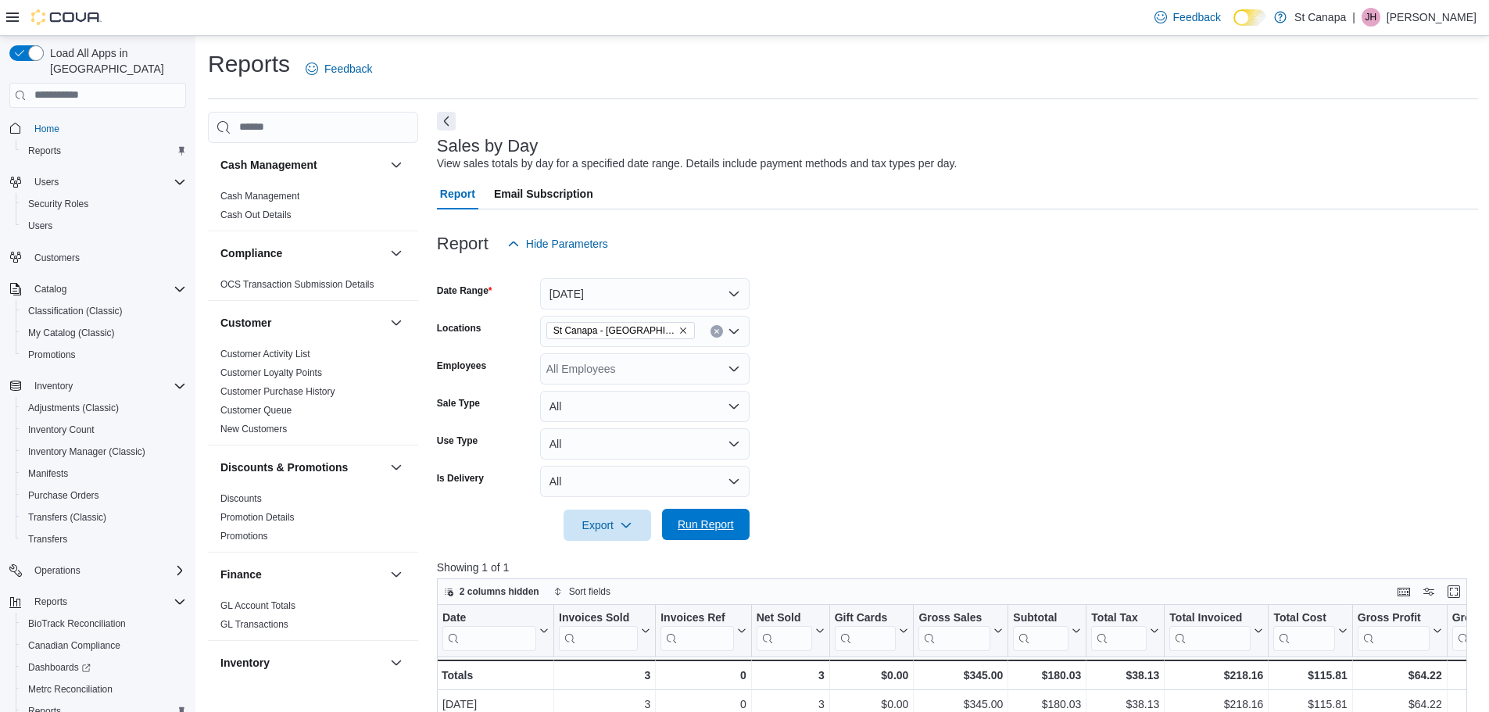
scroll to position [73, 0]
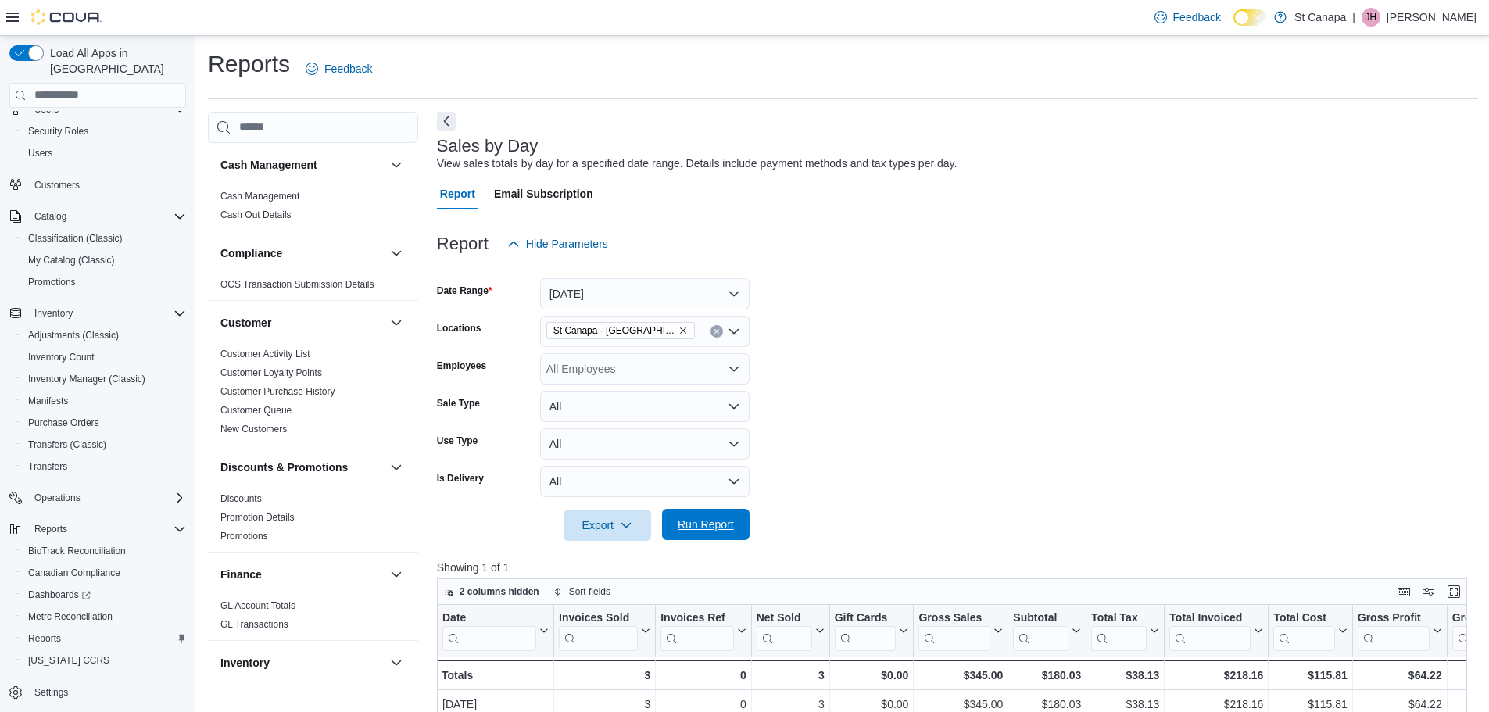
click at [695, 519] on span "Run Report" at bounding box center [706, 525] width 56 height 16
click at [678, 331] on icon "Remove St Canapa - Santa Teresa from selection in this group" at bounding box center [682, 330] width 9 height 9
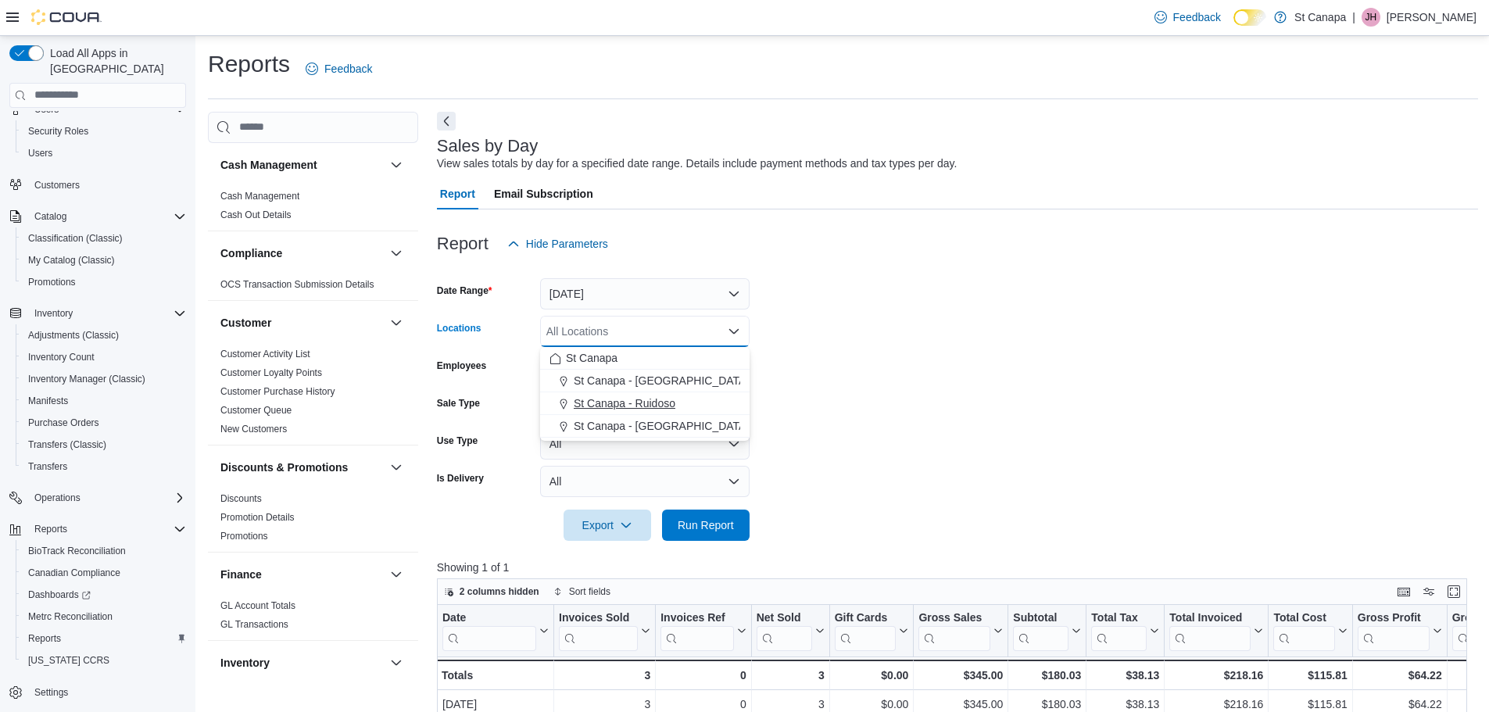
click at [642, 399] on span "St Canapa - Ruidoso" at bounding box center [625, 403] width 102 height 16
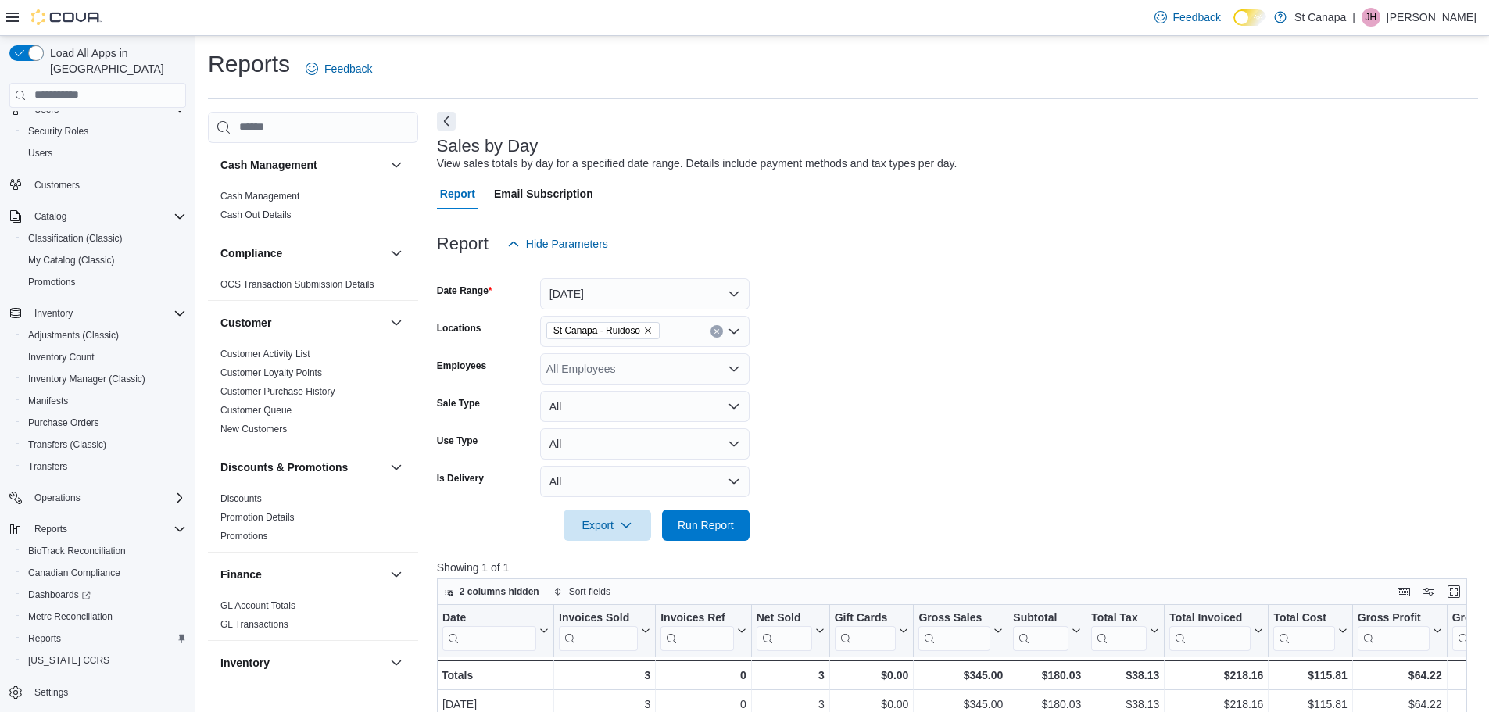
click at [885, 396] on form "Date Range [DATE] Locations [GEOGRAPHIC_DATA] - [GEOGRAPHIC_DATA] Employees All…" at bounding box center [957, 399] width 1041 height 281
click at [718, 520] on span "Run Report" at bounding box center [706, 525] width 56 height 16
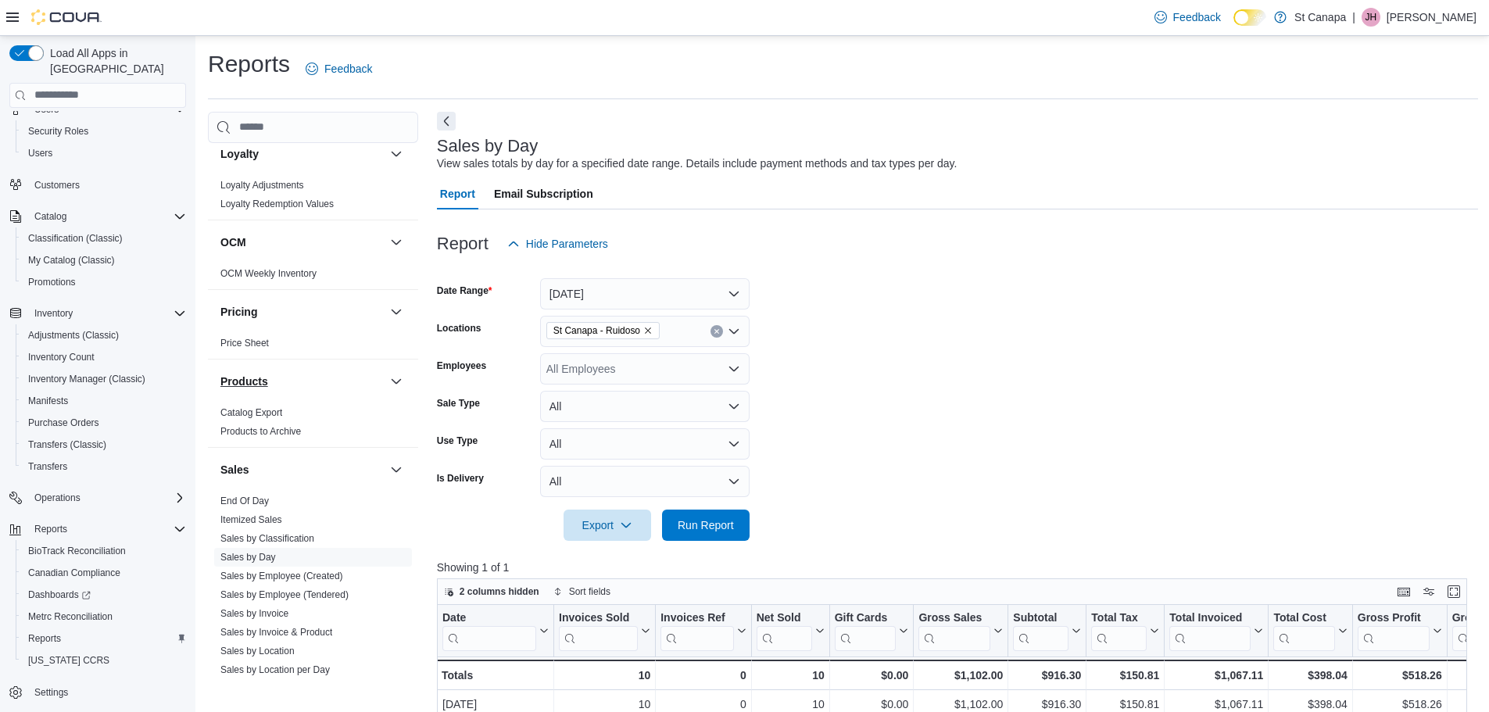
scroll to position [860, 0]
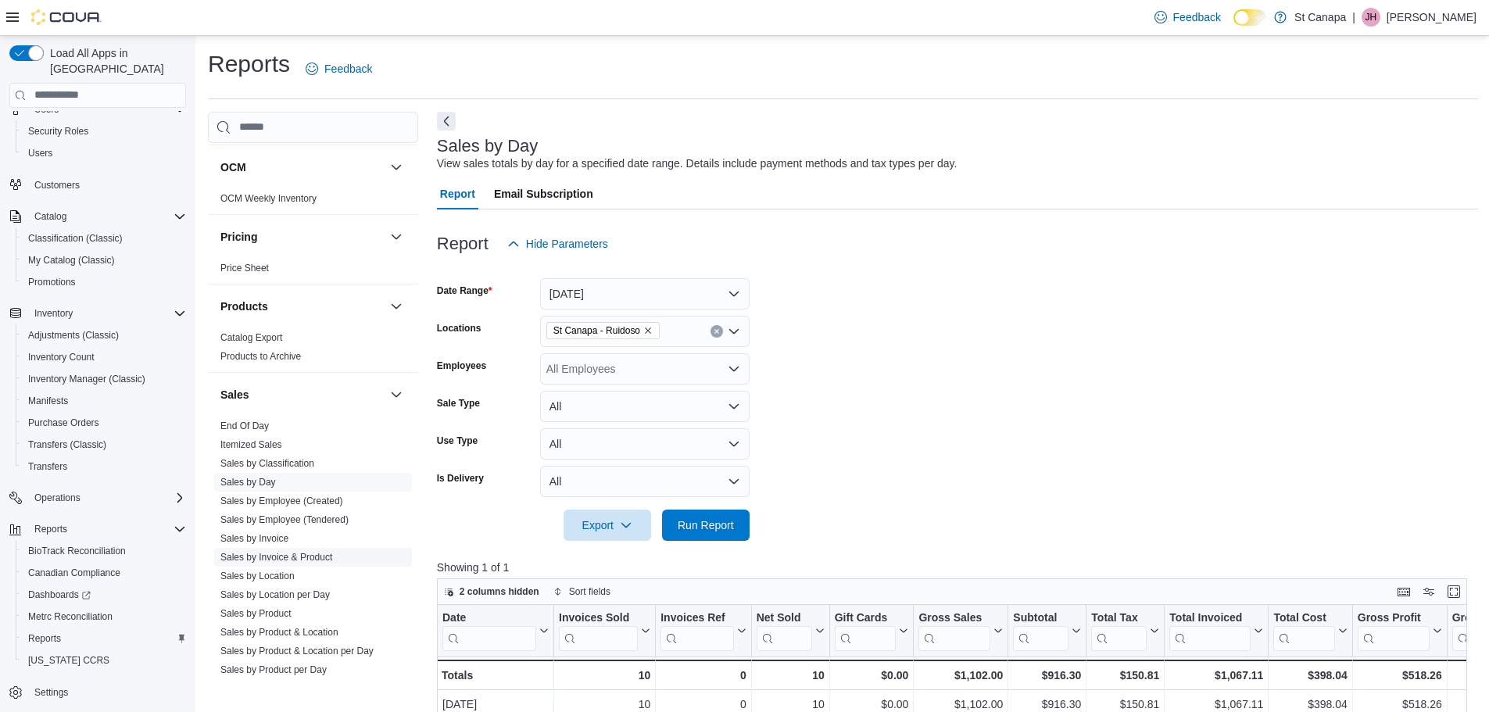
click at [264, 557] on link "Sales by Invoice & Product" at bounding box center [276, 557] width 112 height 11
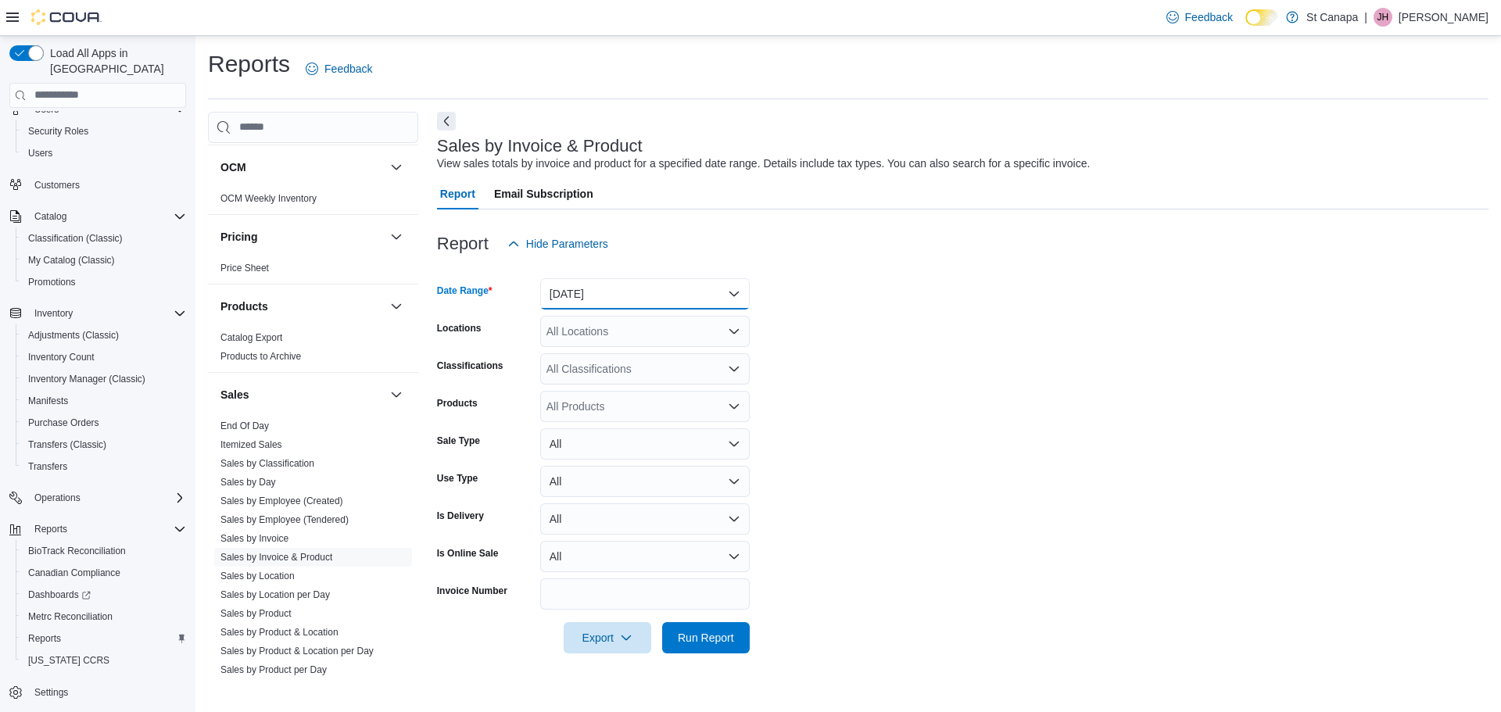
click at [599, 293] on button "[DATE]" at bounding box center [644, 293] width 209 height 31
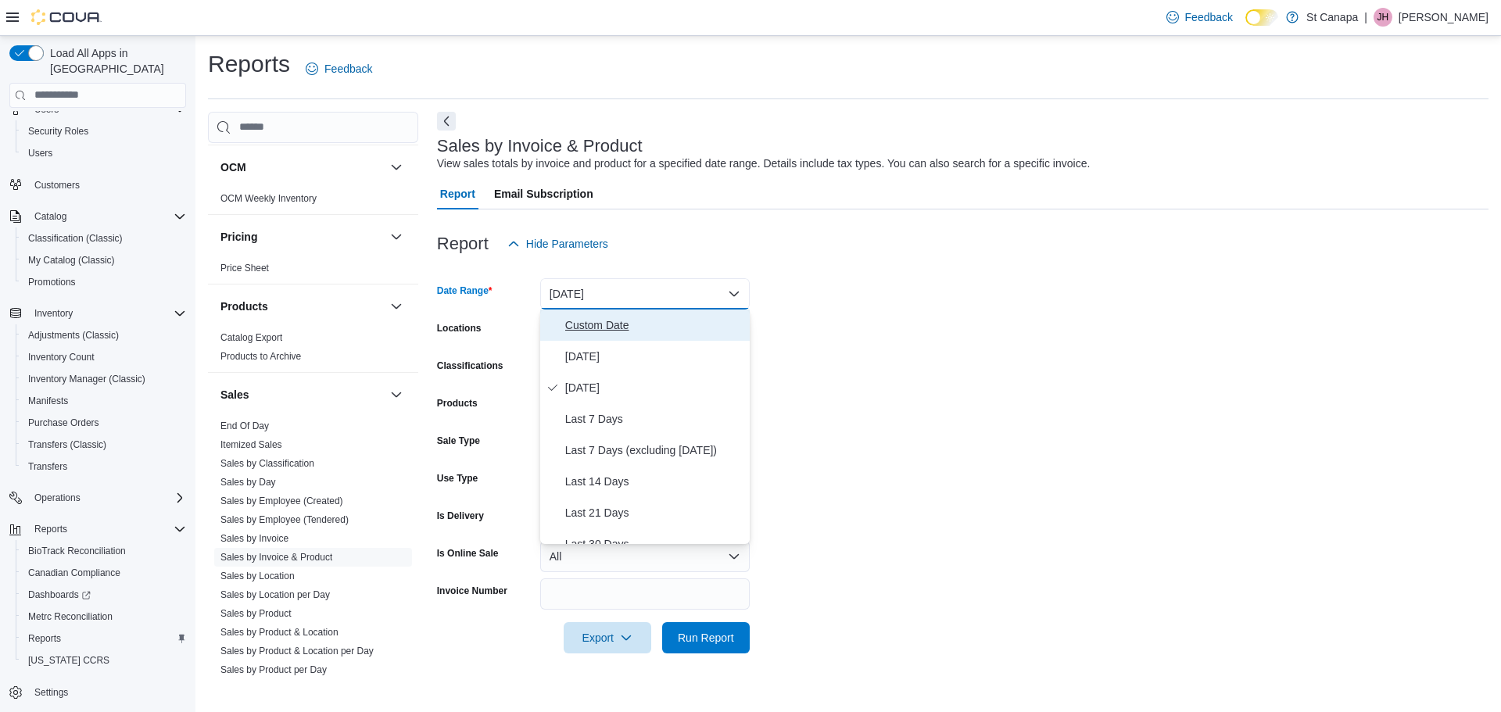
click at [595, 330] on span "Custom Date" at bounding box center [654, 325] width 178 height 19
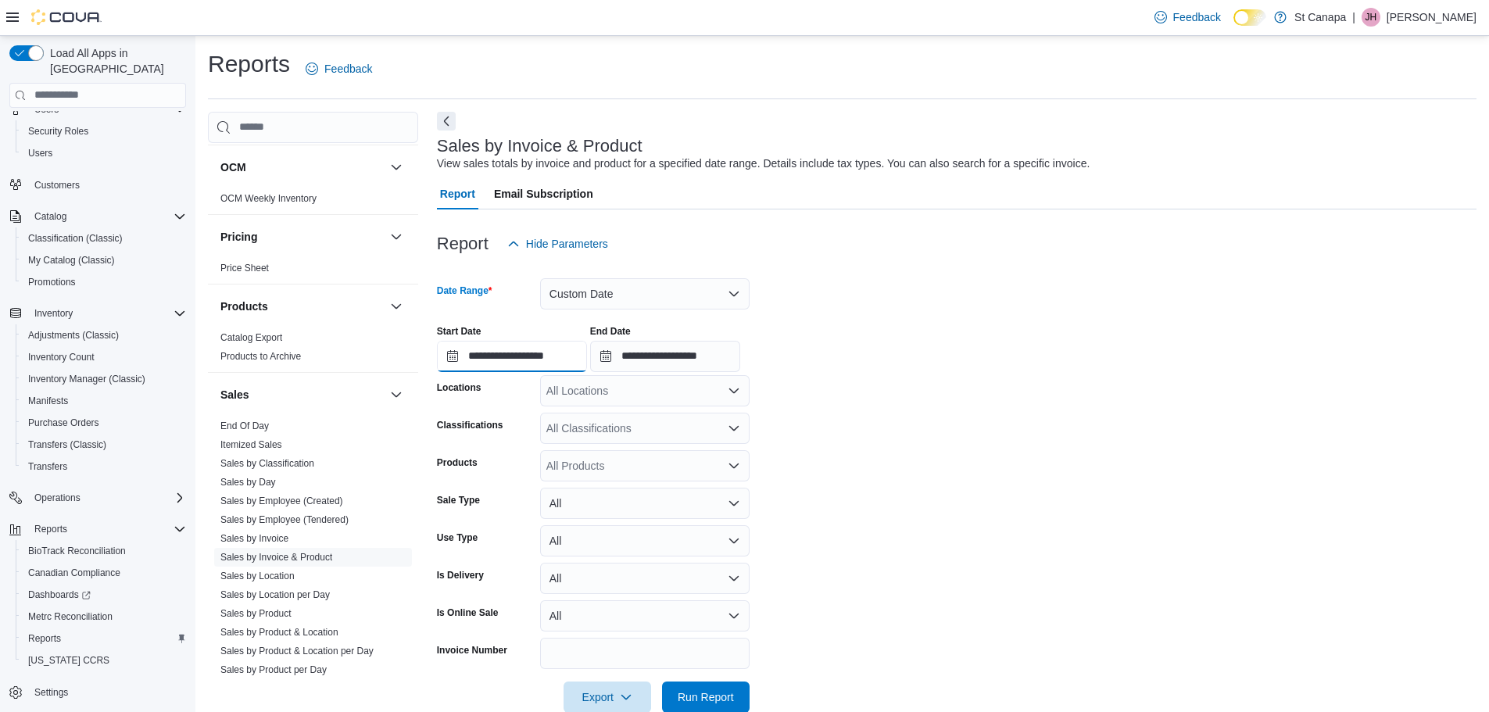
click at [549, 368] on input "**********" at bounding box center [512, 356] width 150 height 31
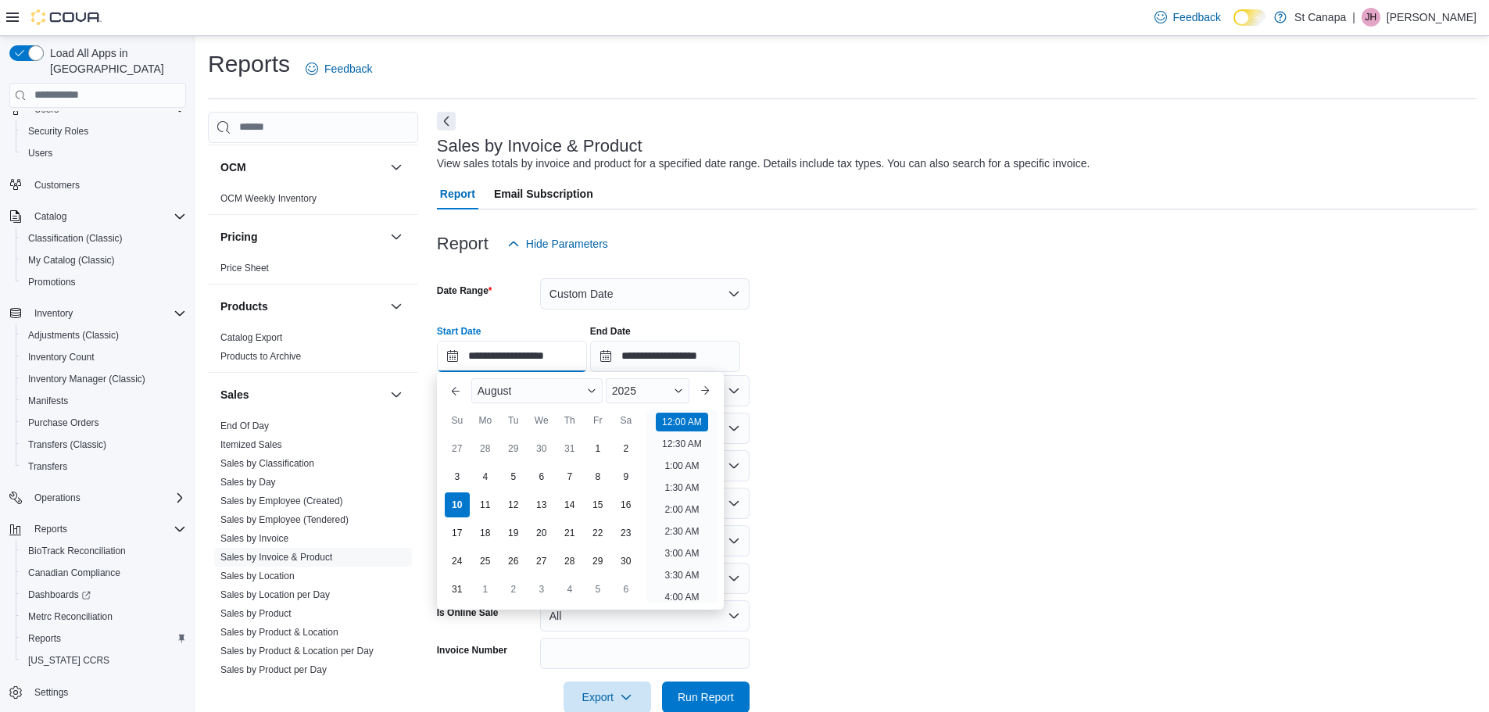
scroll to position [48, 0]
click at [456, 390] on button "Previous Month" at bounding box center [455, 390] width 25 height 25
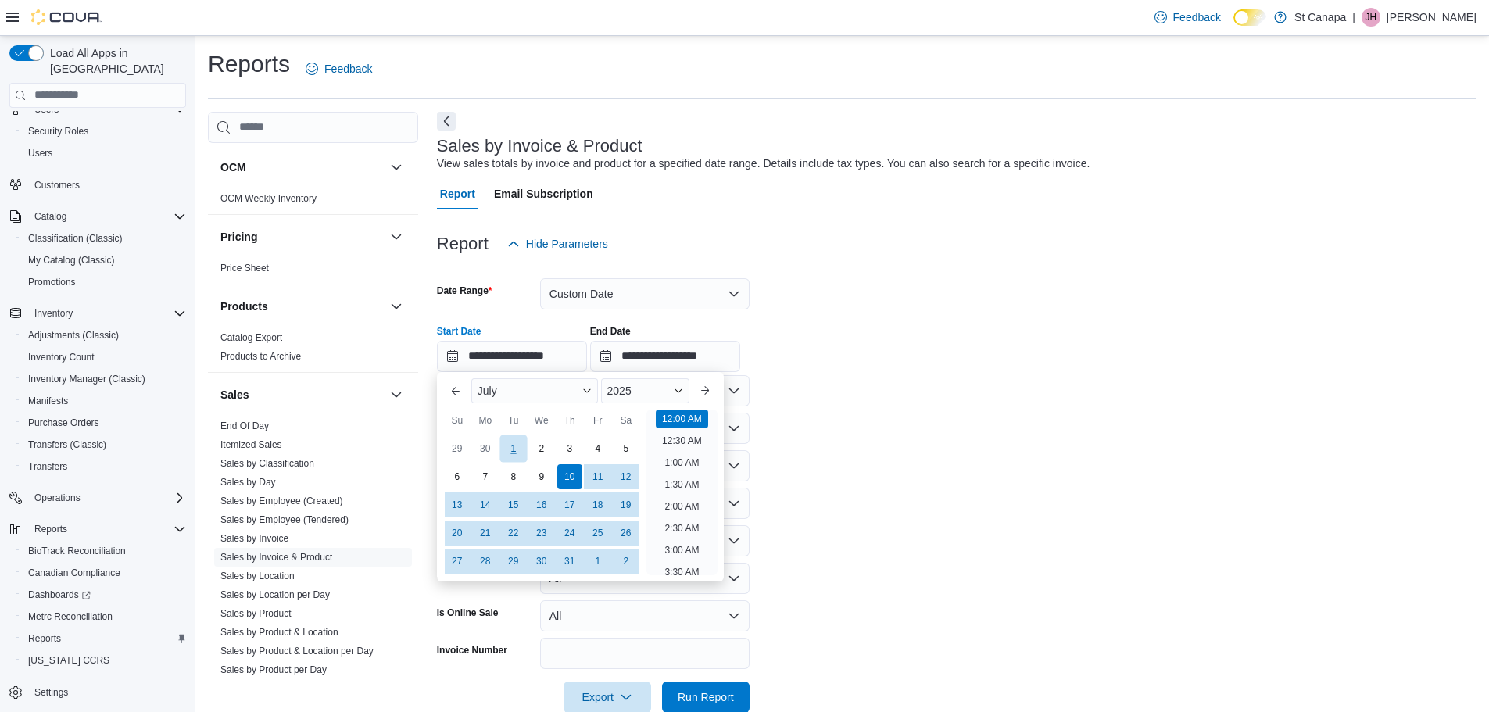
click at [514, 452] on div "1" at bounding box center [512, 448] width 27 height 27
type input "**********"
click at [820, 428] on form "**********" at bounding box center [956, 485] width 1039 height 453
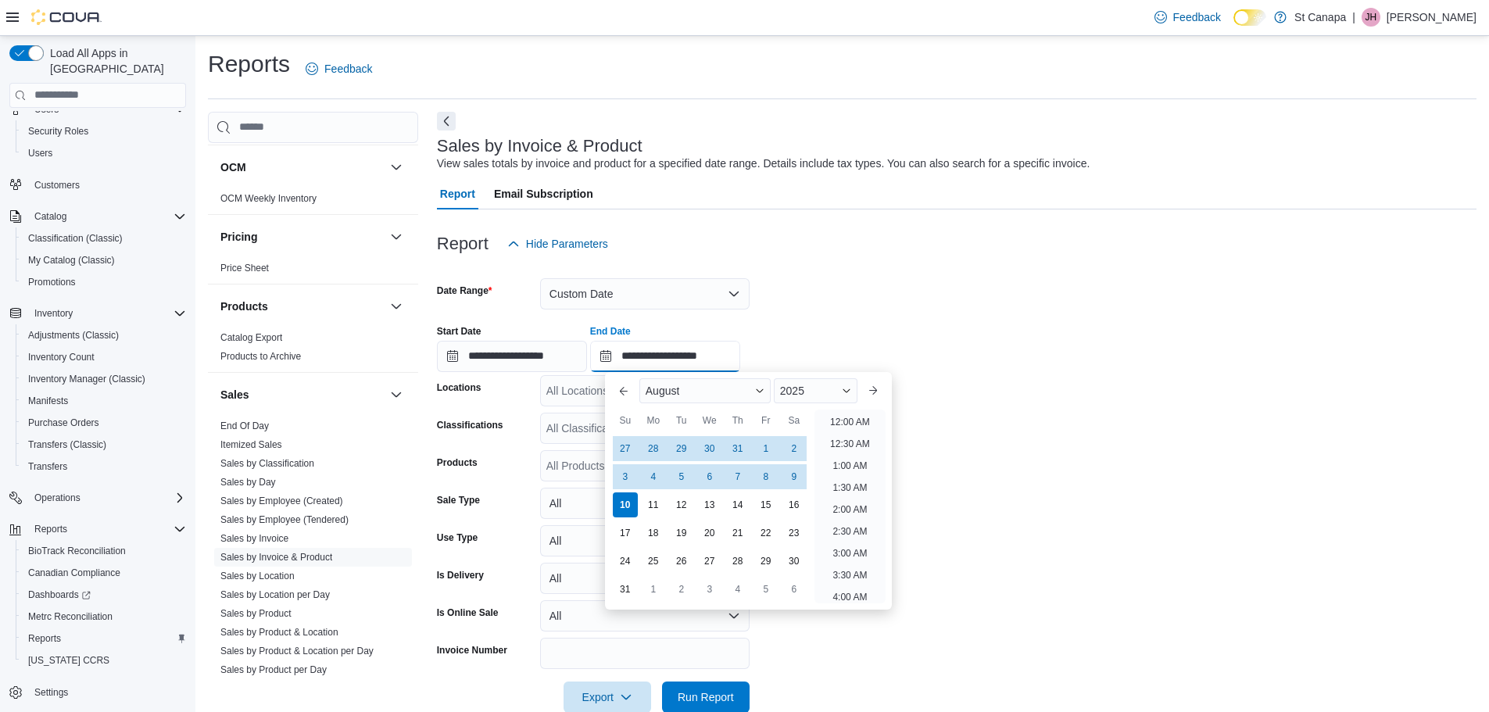
click at [664, 354] on input "**********" at bounding box center [665, 356] width 150 height 31
click at [769, 445] on div "1" at bounding box center [765, 448] width 27 height 27
type input "**********"
click at [985, 423] on form "**********" at bounding box center [956, 485] width 1039 height 453
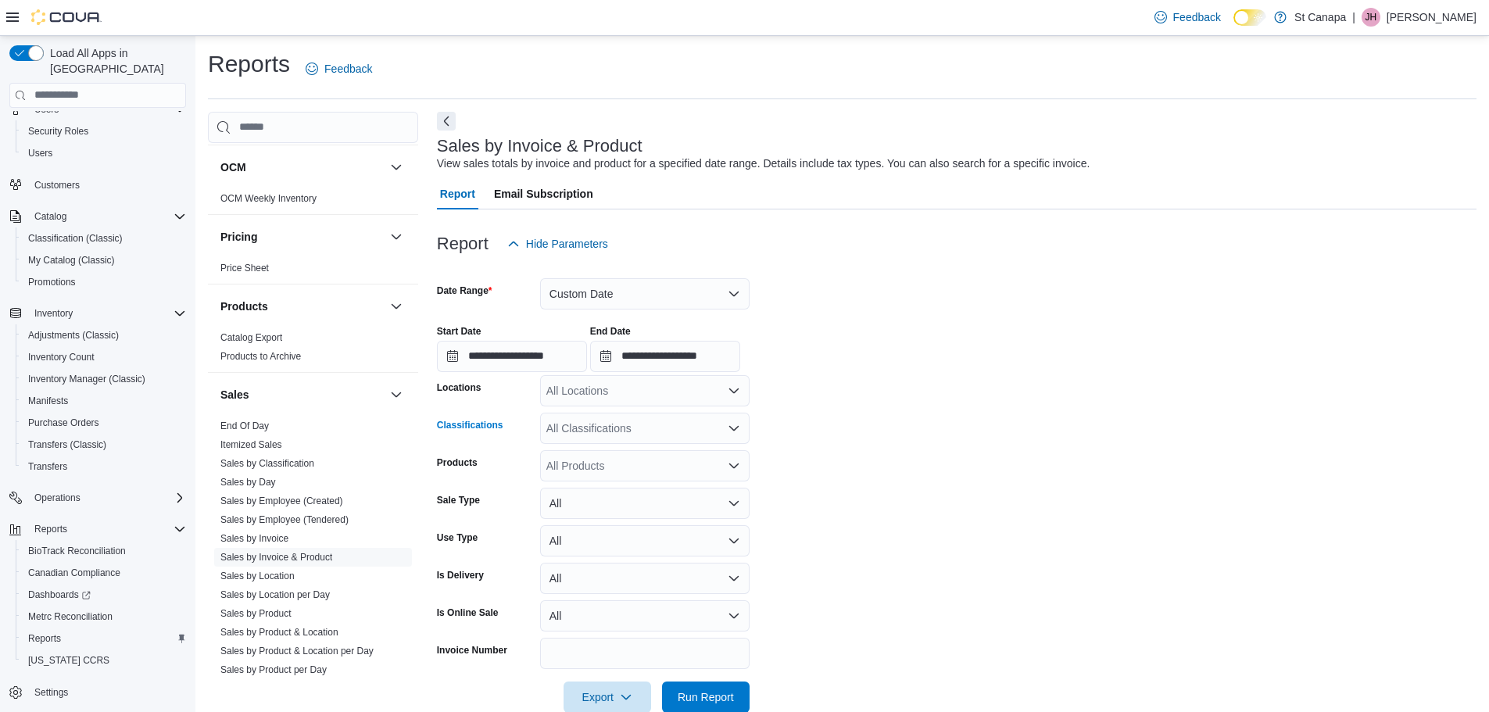
click at [611, 431] on div "All Classifications" at bounding box center [644, 428] width 209 height 31
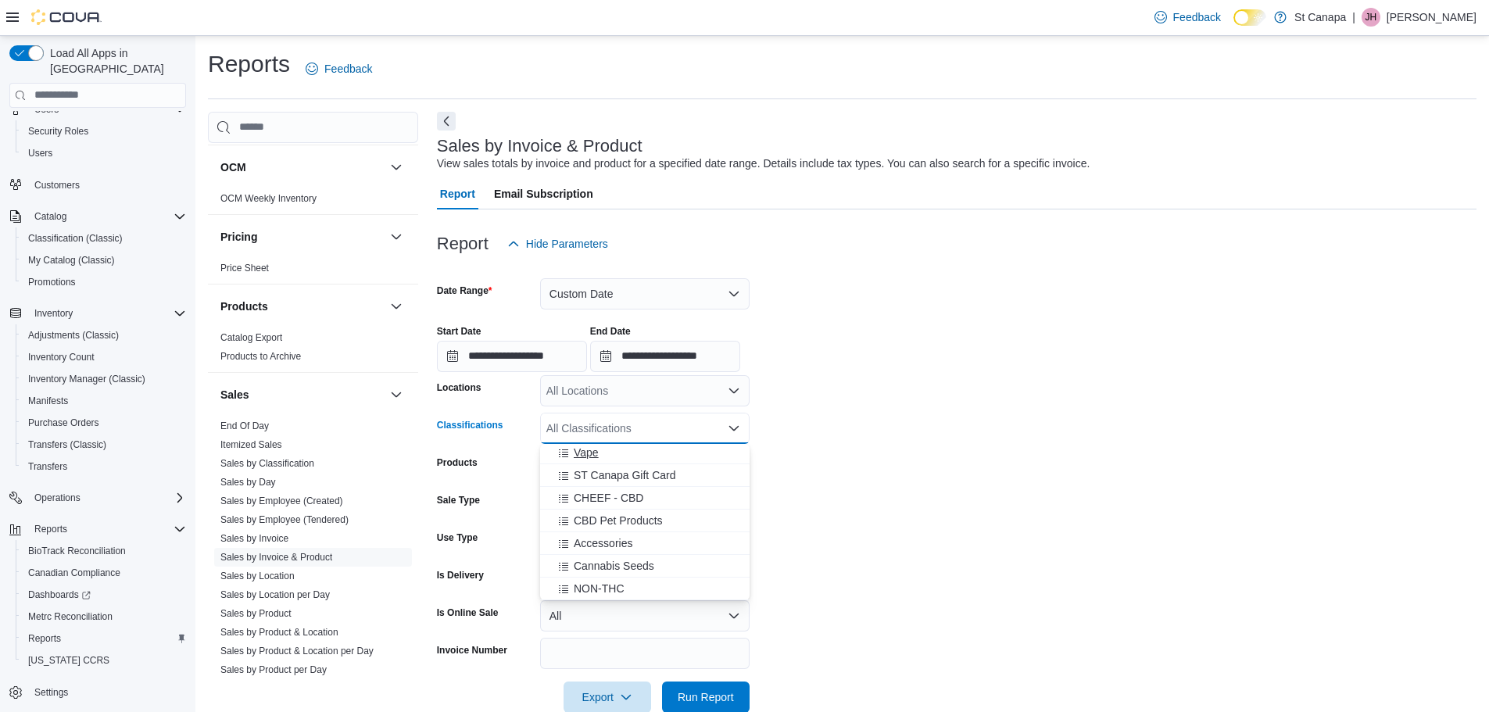
click at [587, 452] on span "Vape" at bounding box center [586, 453] width 25 height 16
click at [690, 692] on span "Run Report" at bounding box center [706, 697] width 56 height 16
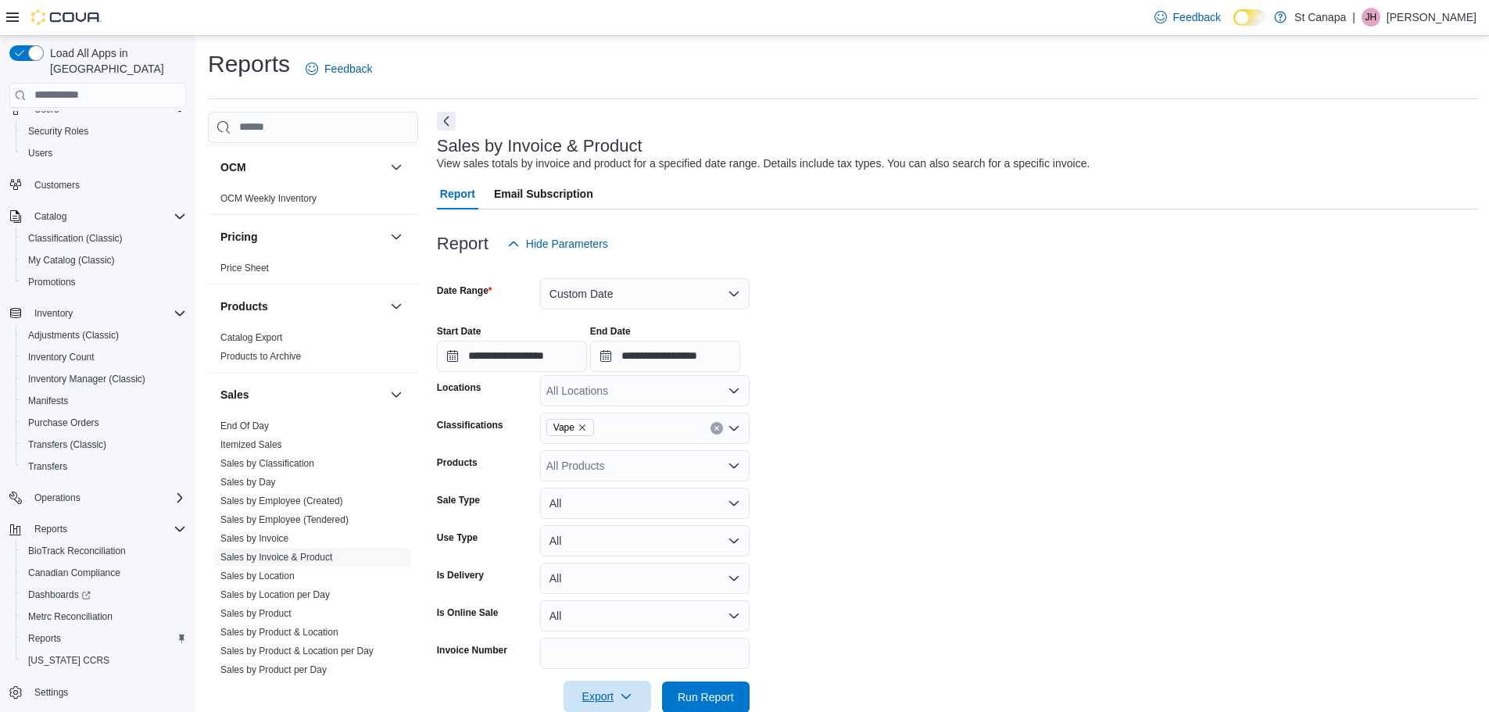
click at [613, 700] on span "Export" at bounding box center [607, 696] width 69 height 31
click at [603, 599] on span "Export to Excel" at bounding box center [609, 603] width 70 height 13
click at [709, 699] on span "Run Report" at bounding box center [706, 697] width 56 height 16
click at [714, 700] on span "Run Report" at bounding box center [706, 697] width 56 height 16
click at [609, 695] on span "Export" at bounding box center [607, 696] width 69 height 31
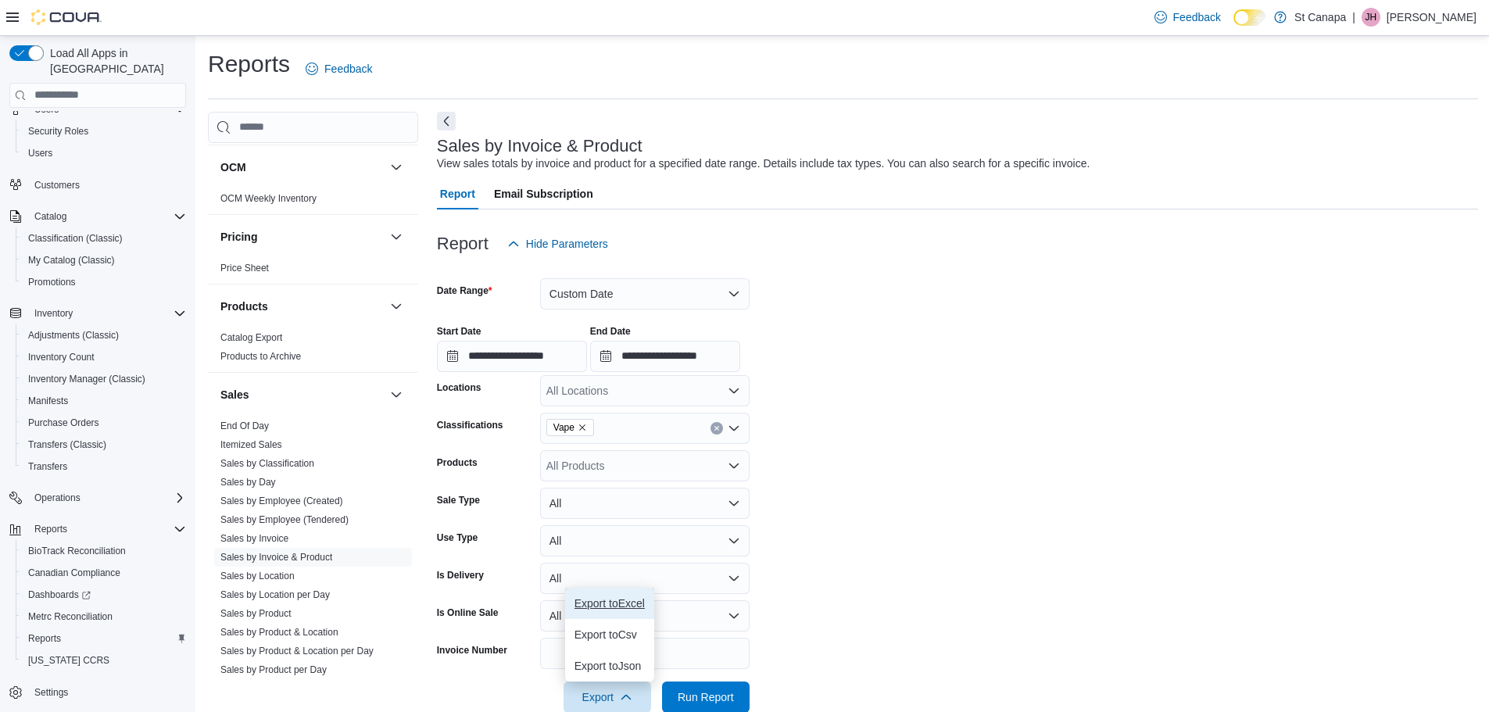
click at [594, 605] on span "Export to Excel" at bounding box center [609, 603] width 70 height 13
drag, startPoint x: 257, startPoint y: 480, endPoint x: 326, endPoint y: 448, distance: 75.9
click at [257, 478] on link "Sales by Day" at bounding box center [247, 482] width 55 height 11
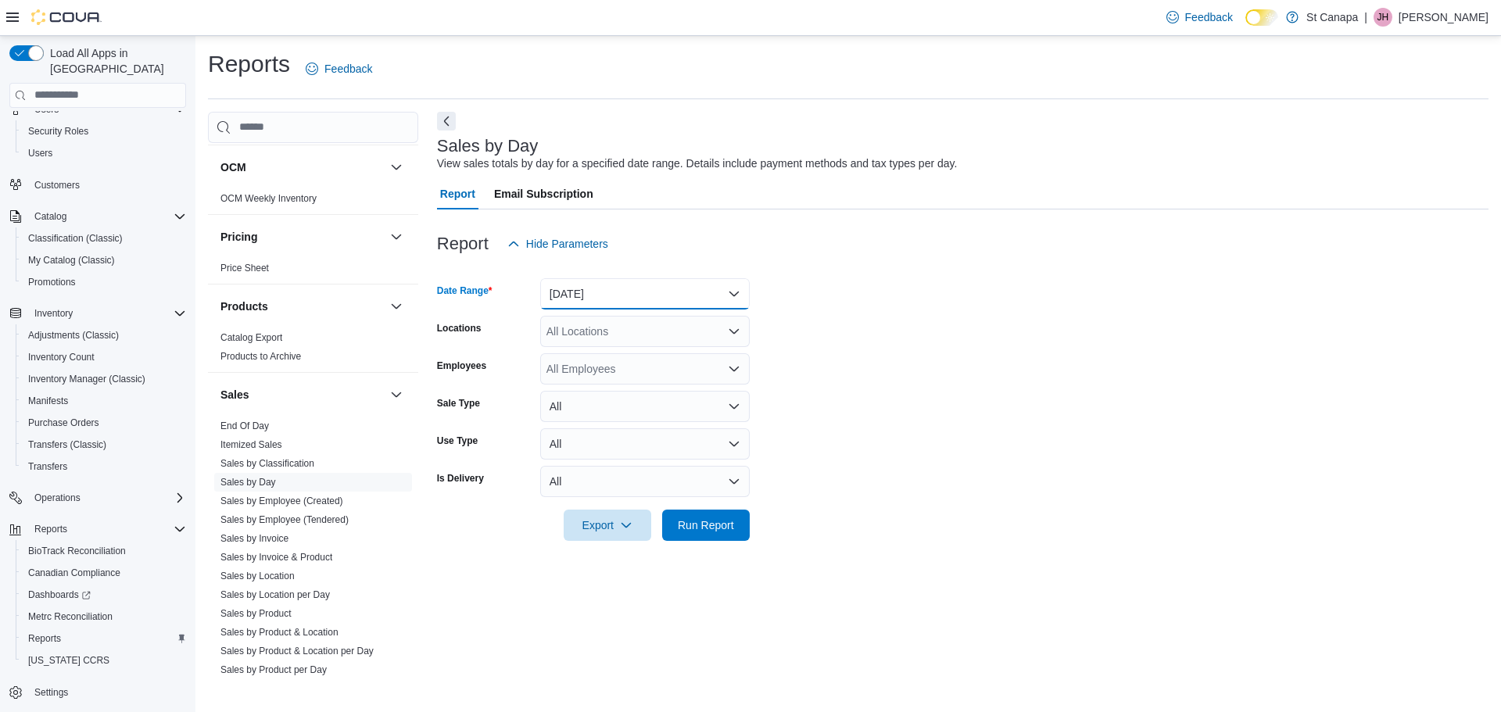
click at [592, 284] on button "[DATE]" at bounding box center [644, 293] width 209 height 31
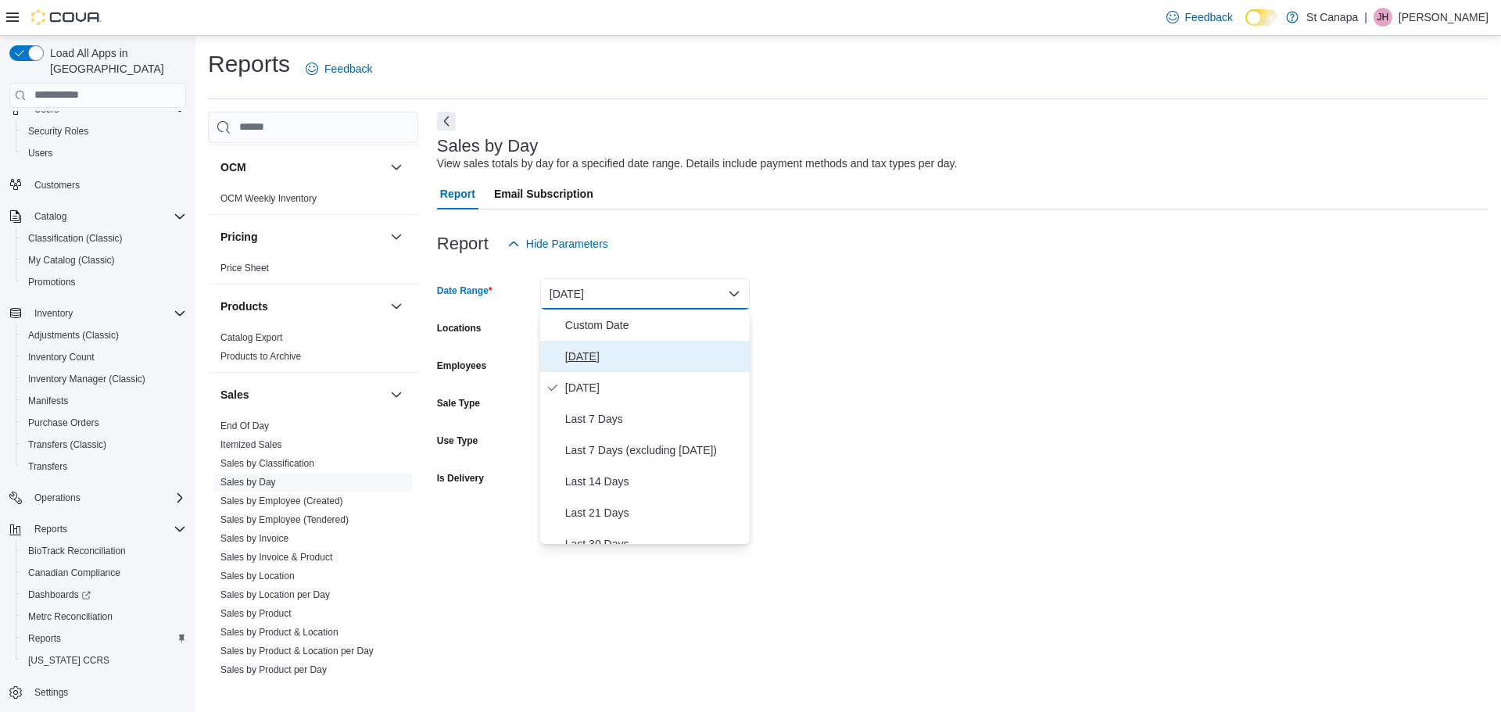
click at [581, 356] on span "[DATE]" at bounding box center [654, 356] width 178 height 19
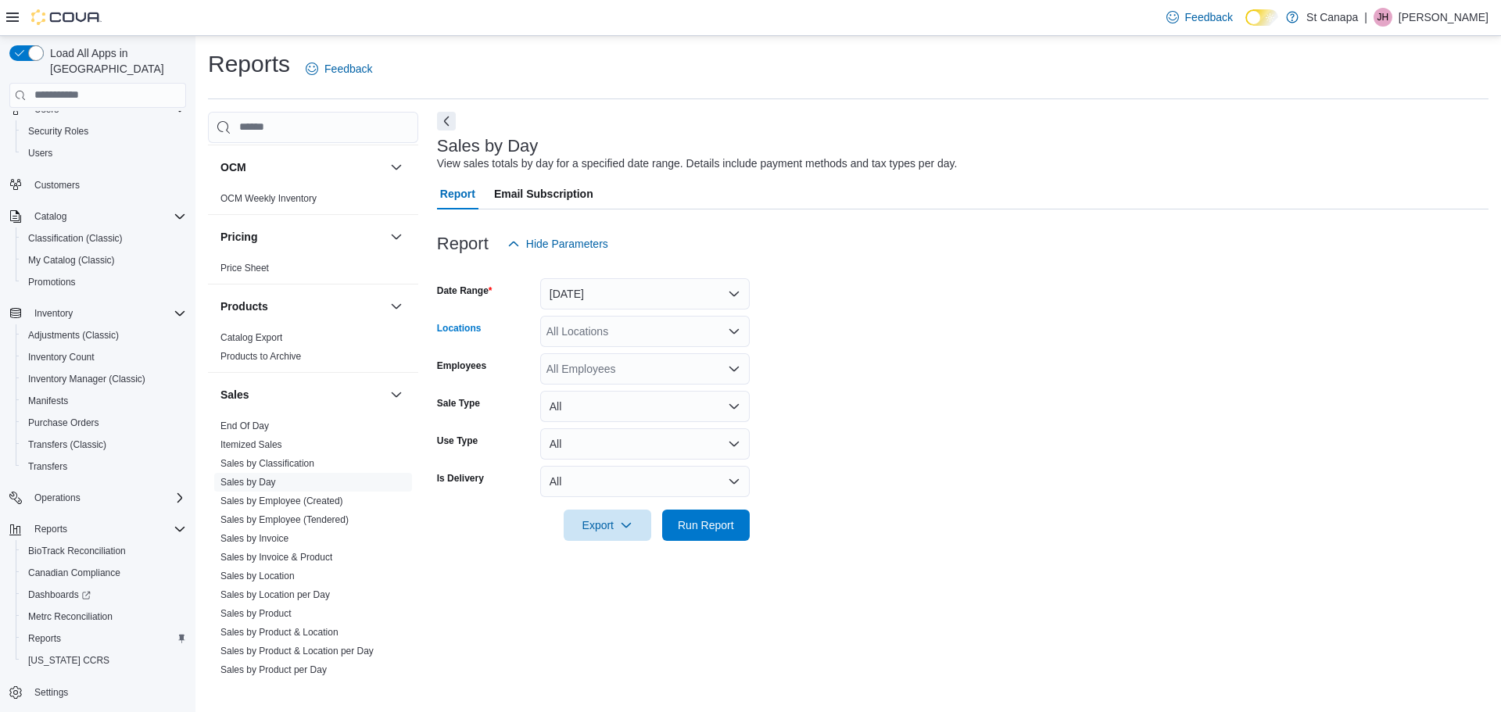
click at [599, 334] on div "All Locations" at bounding box center [644, 331] width 209 height 31
drag, startPoint x: 635, startPoint y: 402, endPoint x: 678, endPoint y: 343, distance: 73.2
click at [635, 397] on span "St Canapa - Ruidoso" at bounding box center [625, 403] width 102 height 16
click at [913, 309] on form "Date Range [DATE] Locations [GEOGRAPHIC_DATA] - [GEOGRAPHIC_DATA] Combo box. Se…" at bounding box center [962, 399] width 1051 height 281
click at [689, 517] on span "Run Report" at bounding box center [706, 525] width 56 height 16
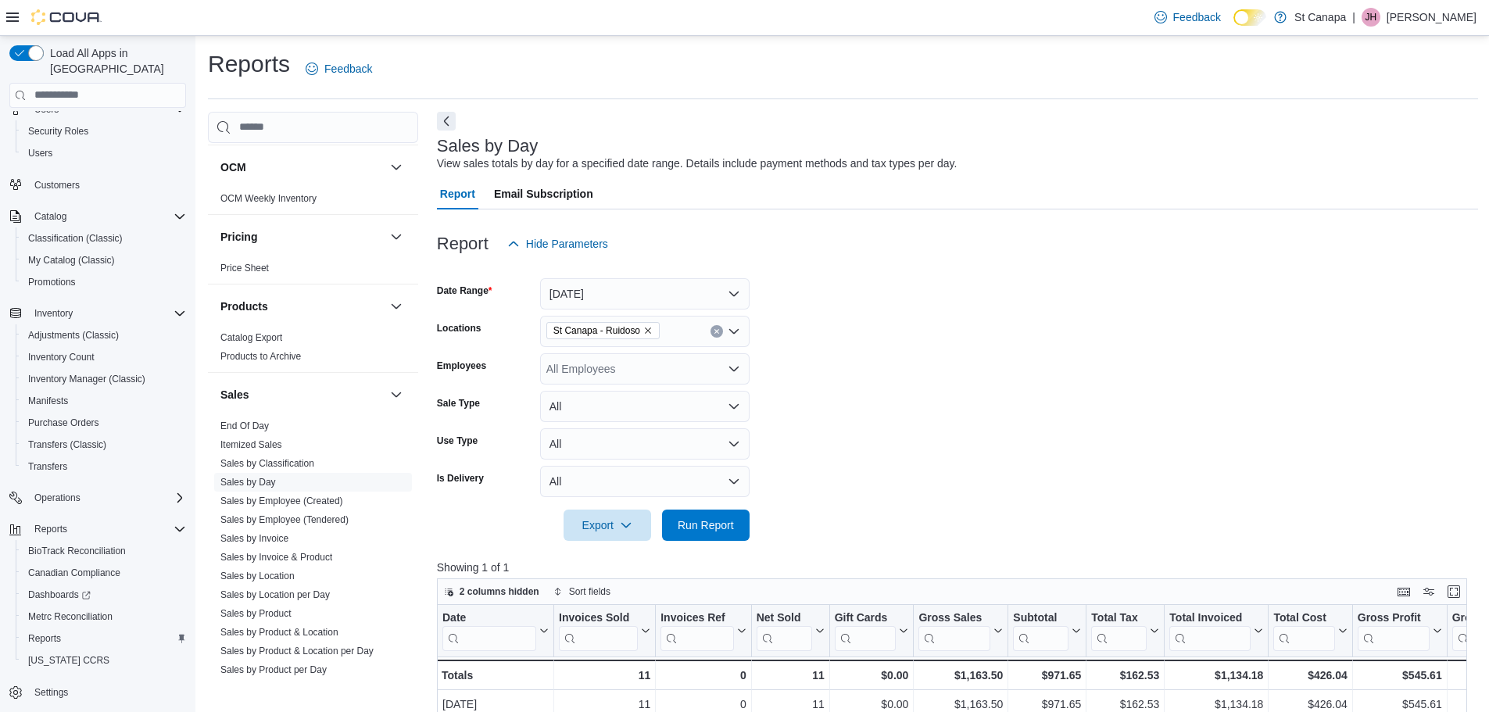
click at [646, 328] on icon "Remove St Canapa - Ruidoso from selection in this group" at bounding box center [647, 330] width 9 height 9
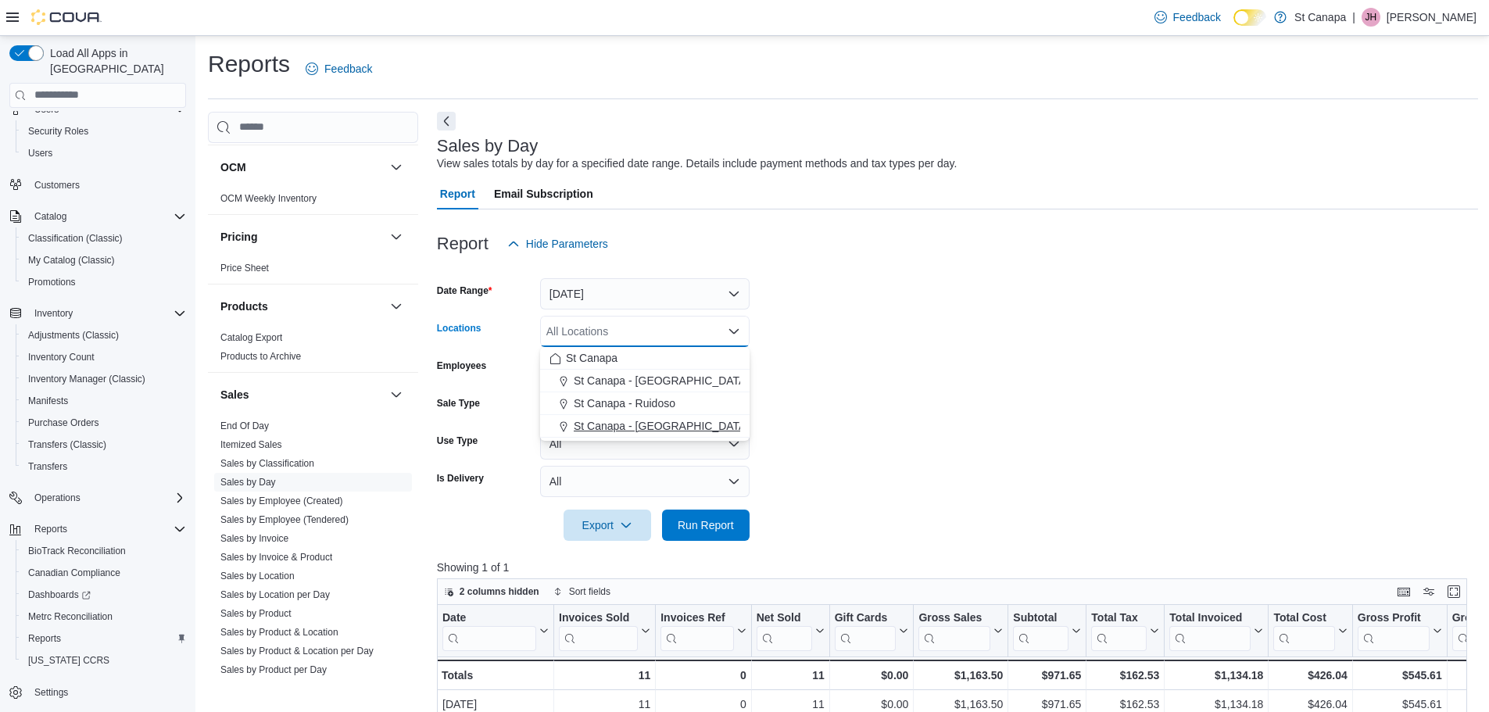
click at [664, 420] on span "St Canapa - [GEOGRAPHIC_DATA][PERSON_NAME]" at bounding box center [706, 426] width 265 height 16
click at [943, 412] on form "Date Range [DATE] Locations [GEOGRAPHIC_DATA] - [GEOGRAPHIC_DATA][PERSON_NAME] …" at bounding box center [957, 399] width 1041 height 281
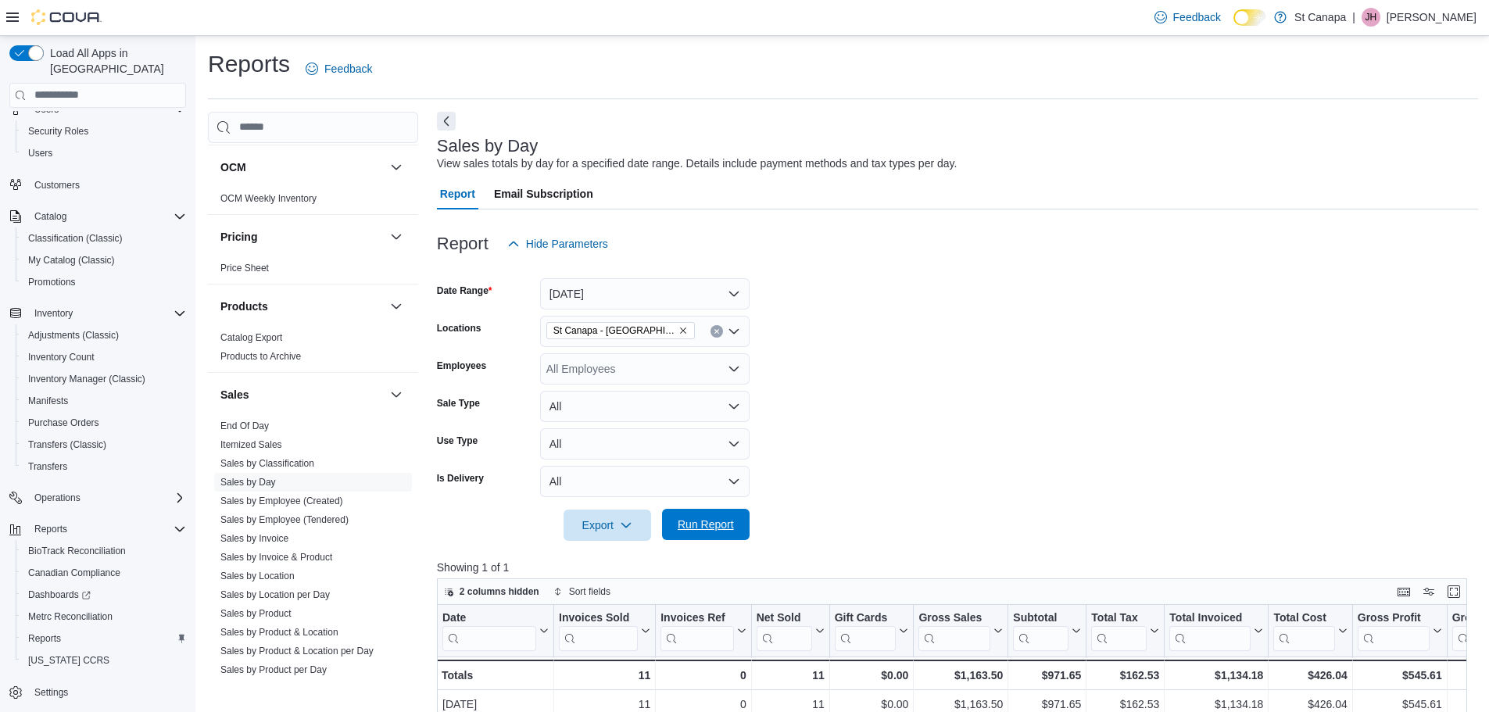
click at [683, 521] on span "Run Report" at bounding box center [706, 525] width 56 height 16
click at [680, 331] on icon "Remove St Canapa - Santa Teresa from selection in this group" at bounding box center [683, 330] width 6 height 6
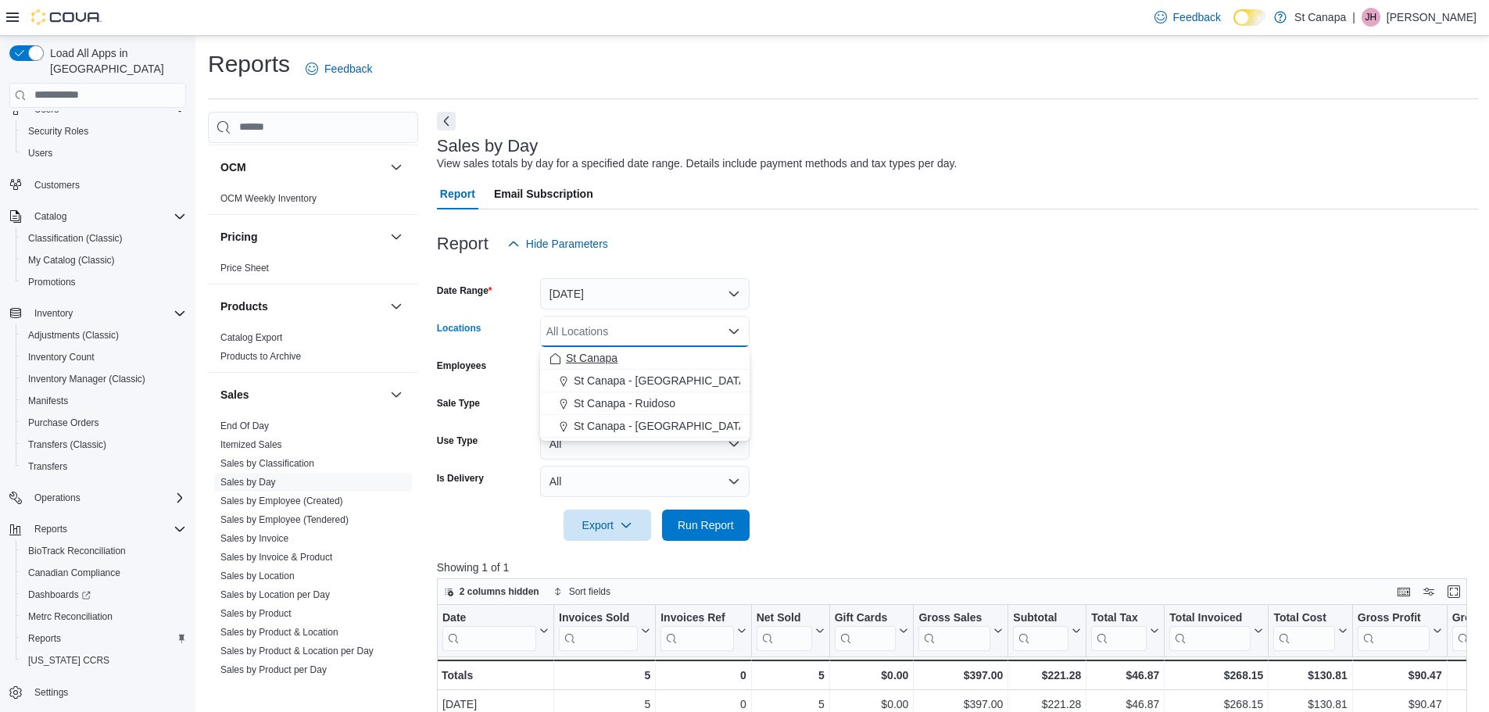
click at [618, 360] on div "St Canapa" at bounding box center [644, 358] width 191 height 16
click at [803, 354] on form "Date Range [DATE] Locations [GEOGRAPHIC_DATA] Combo box. Selected. [GEOGRAPHIC_…" at bounding box center [957, 399] width 1041 height 281
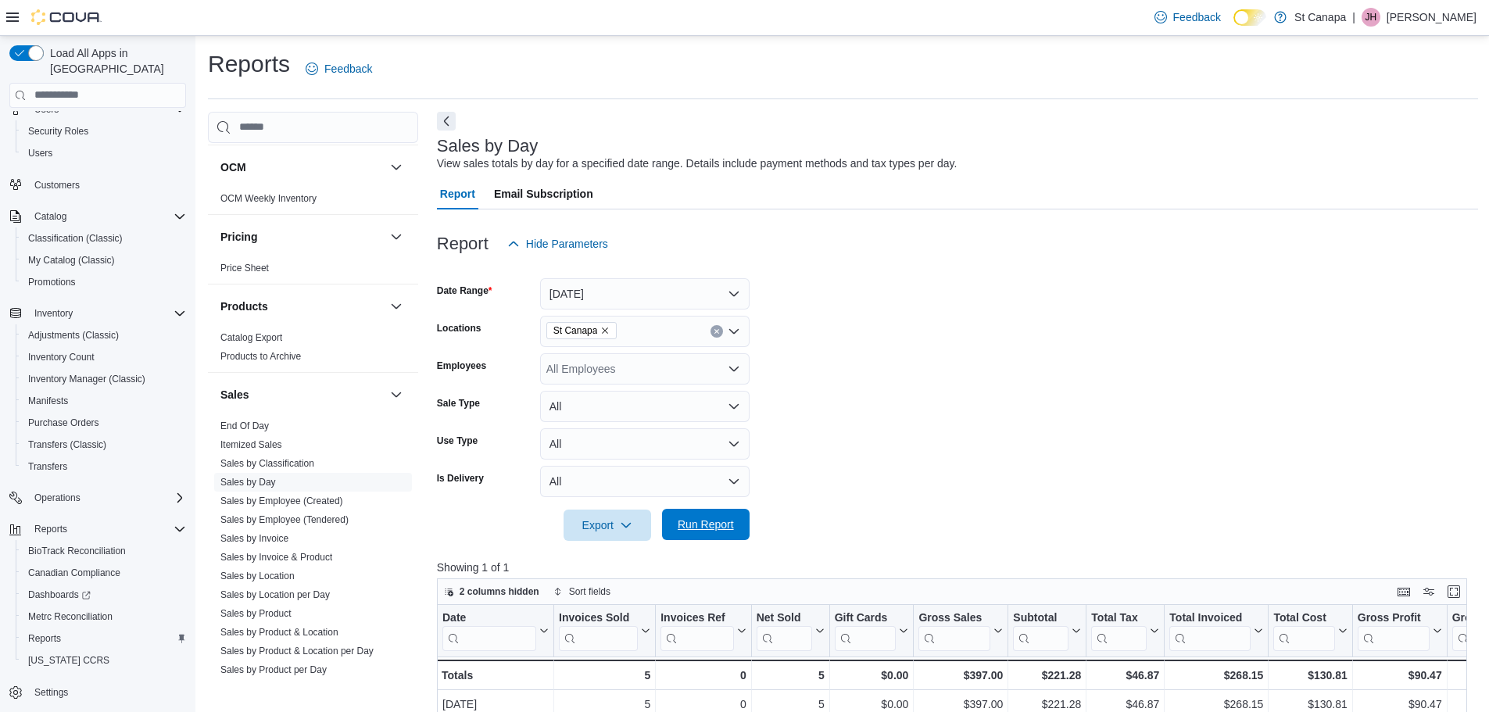
click at [681, 521] on span "Run Report" at bounding box center [706, 525] width 56 height 16
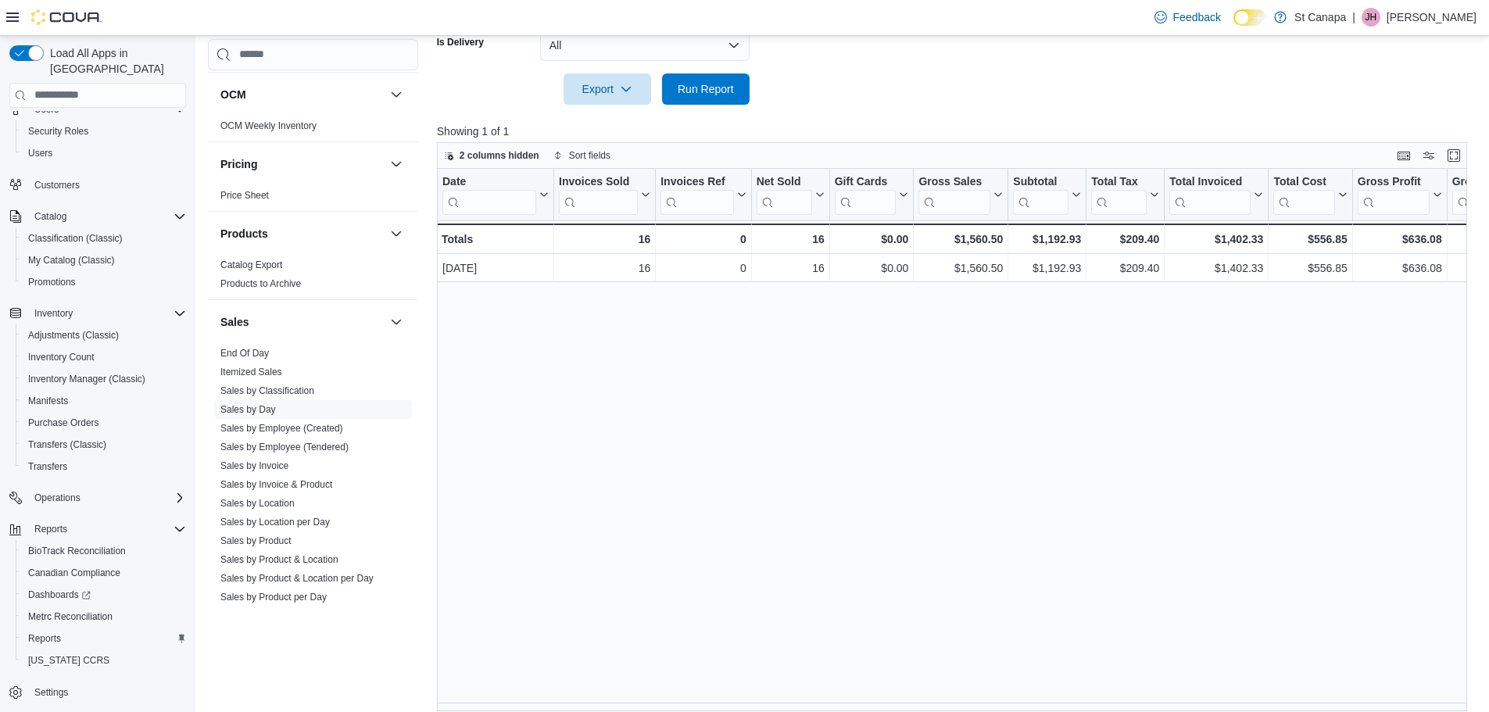
scroll to position [448, 0]
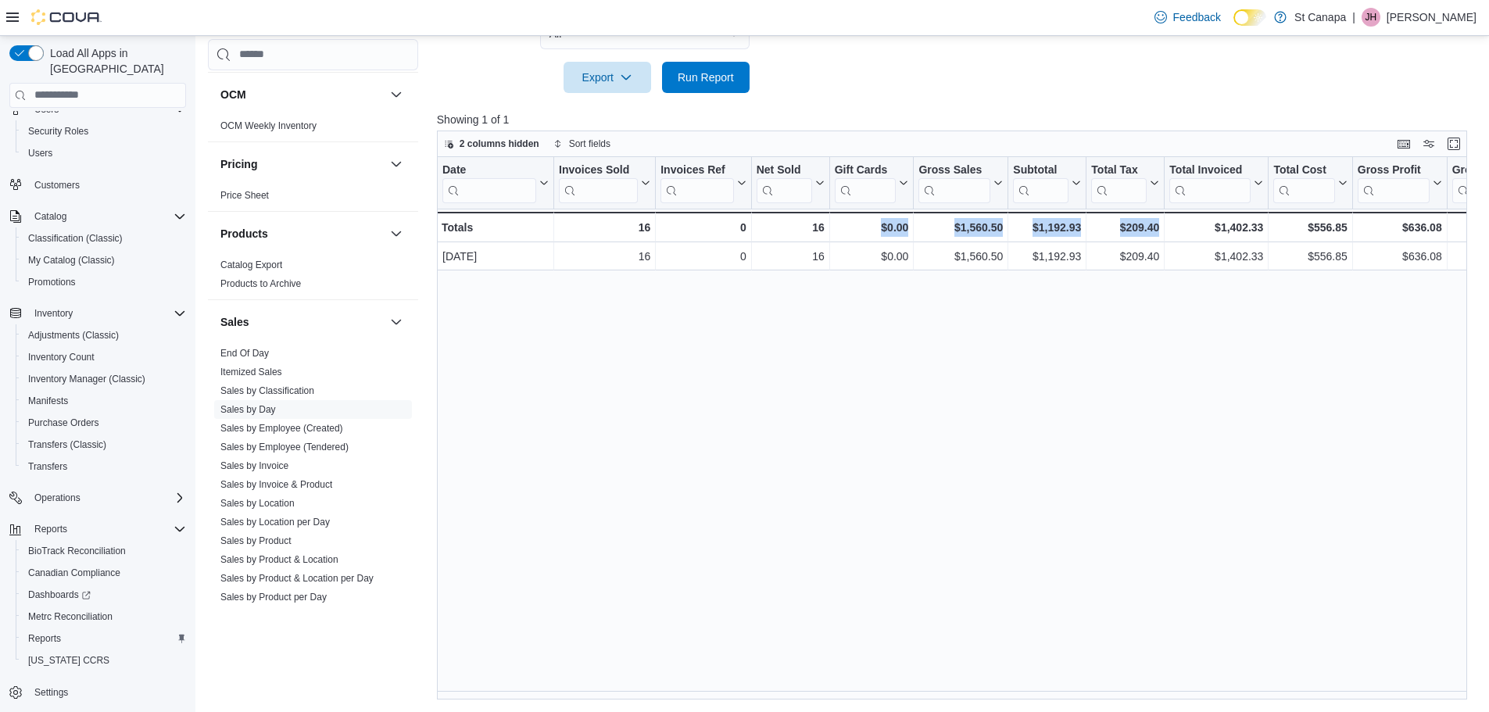
drag, startPoint x: 855, startPoint y: 692, endPoint x: 1164, endPoint y: 721, distance: 310.1
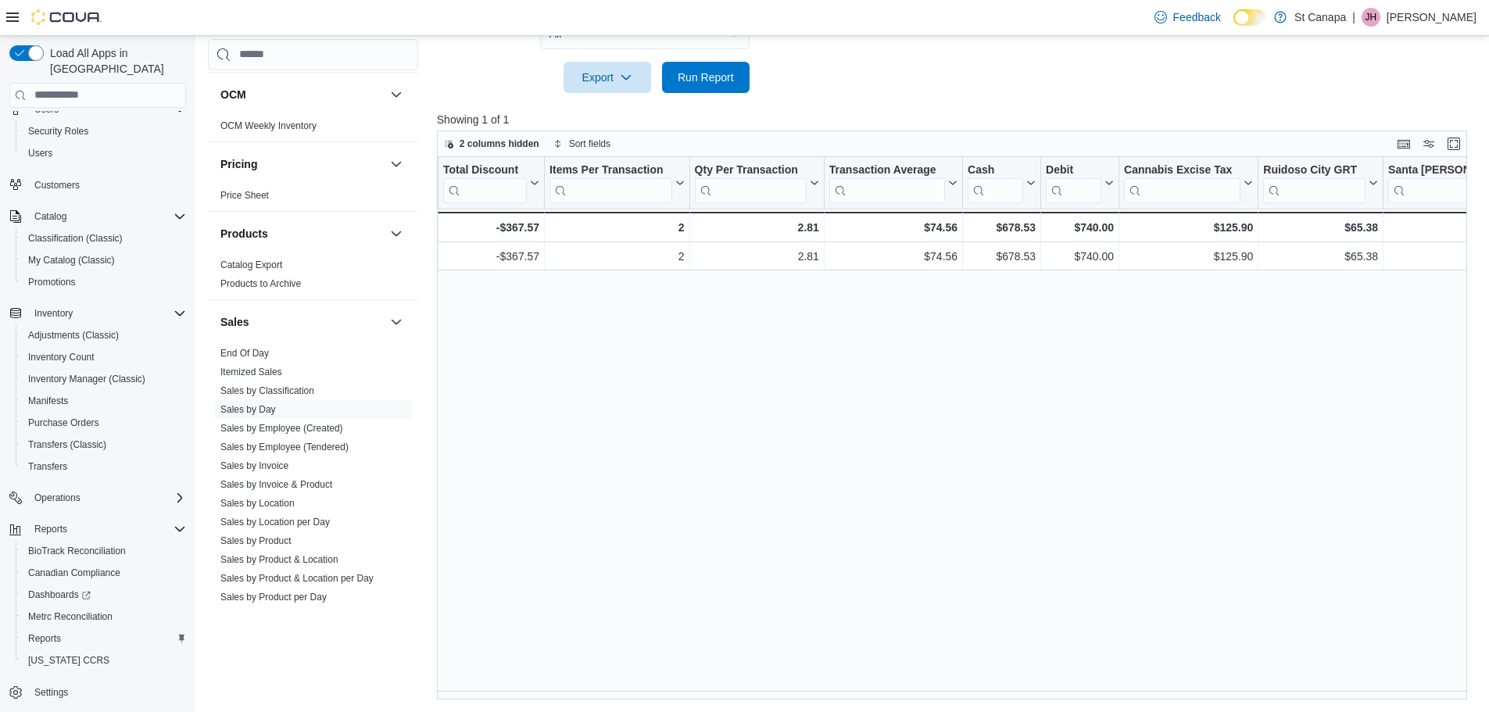
scroll to position [0, 1115]
